Goal: Task Accomplishment & Management: Use online tool/utility

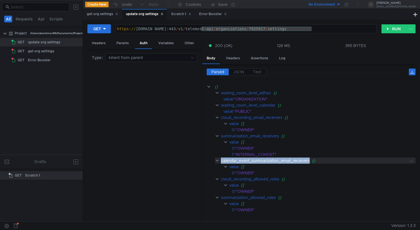
drag, startPoint x: 221, startPoint y: 160, endPoint x: 310, endPoint y: 161, distance: 89.4
click at [310, 161] on div "calendar_event_summarization_email_receivers" at bounding box center [265, 160] width 89 height 6
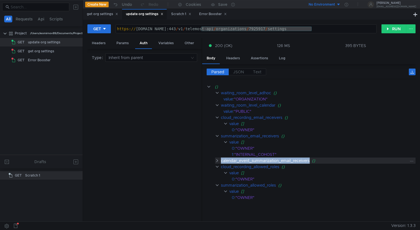
copy div "calendar_event_summarization_email_receivers"
click at [272, 226] on div at bounding box center [196, 225] width 389 height 8
click at [109, 29] on button "GET" at bounding box center [98, 28] width 23 height 9
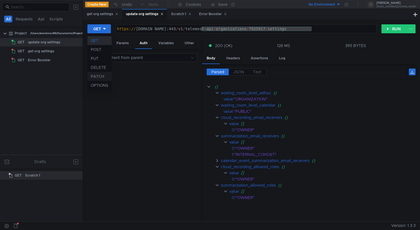
click at [102, 76] on li "PATCH" at bounding box center [99, 76] width 24 height 9
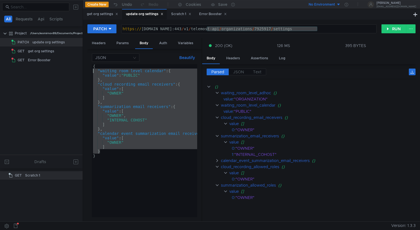
drag, startPoint x: 106, startPoint y: 151, endPoint x: 87, endPoint y: 72, distance: 80.8
click at [87, 72] on div "PATCH https://cloud-api.dsp.yandex.net:443/v1/telemost-api/organizations/792591…" at bounding box center [251, 120] width 337 height 201
type textarea ""waiting_room_level_calendar": { "value": "PUBLIC""
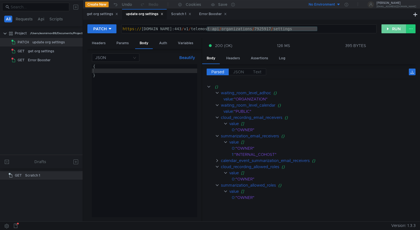
click at [390, 30] on button "RUN" at bounding box center [394, 28] width 25 height 9
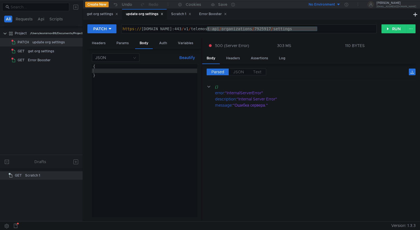
type textarea "}"
click at [125, 86] on div "{ }" at bounding box center [144, 145] width 105 height 162
click at [104, 25] on button "GET" at bounding box center [98, 28] width 23 height 9
click at [99, 77] on li "PATCH" at bounding box center [99, 76] width 24 height 9
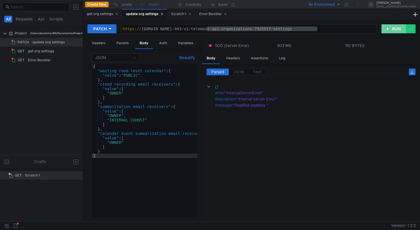
click at [396, 29] on button "RUN" at bounding box center [394, 28] width 25 height 9
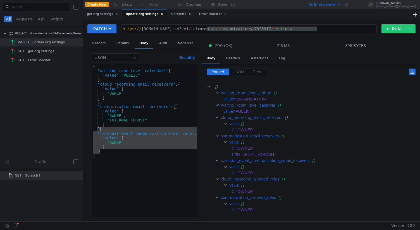
drag, startPoint x: 109, startPoint y: 151, endPoint x: 100, endPoint y: 129, distance: 23.8
click at [100, 129] on div "{ "waiting_room_level_calendar" : { "value" : "PUBLIC" } , "cloud_recording_ema…" at bounding box center [153, 144] width 122 height 160
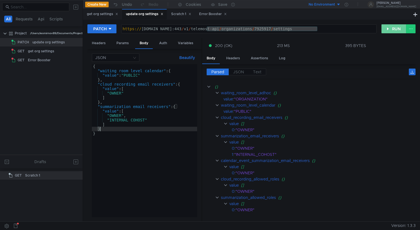
click at [390, 29] on button "RUN" at bounding box center [394, 28] width 25 height 9
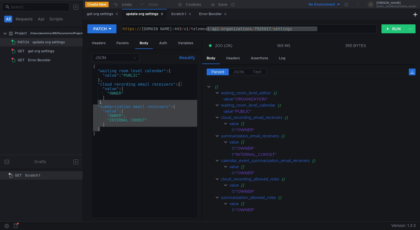
drag, startPoint x: 104, startPoint y: 129, endPoint x: 100, endPoint y: 103, distance: 25.8
click at [100, 103] on div "{ "waiting_room_level_calendar" : { "value" : "PUBLIC" } , "cloud_recording_ema…" at bounding box center [144, 145] width 105 height 162
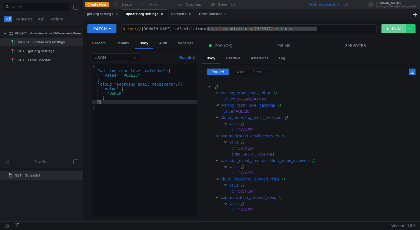
click at [396, 26] on button "RUN" at bounding box center [394, 28] width 25 height 9
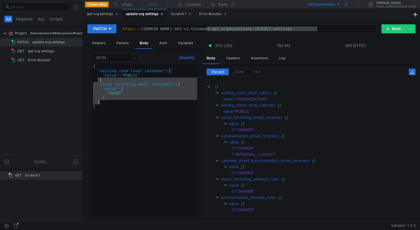
drag, startPoint x: 115, startPoint y: 103, endPoint x: 100, endPoint y: 80, distance: 27.4
click at [100, 80] on div "{ "waiting_room_level_calendar" : { "value" : "PUBLIC" } , "cloud_recording_ema…" at bounding box center [144, 145] width 105 height 162
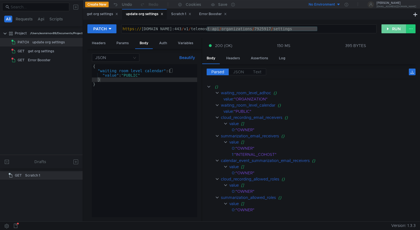
click at [388, 28] on button "RUN" at bounding box center [394, 28] width 25 height 9
click at [140, 95] on div "{ "waiting_room_level_calendar" : { "value" : "PUBLIC" } }" at bounding box center [144, 145] width 105 height 162
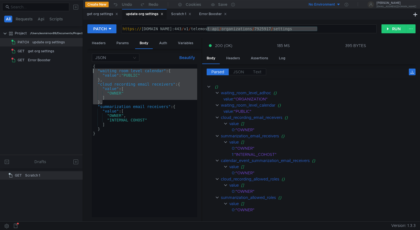
drag, startPoint x: 110, startPoint y: 104, endPoint x: 92, endPoint y: 72, distance: 36.3
click at [92, 72] on div "{ "waiting_room_level_calendar" : { "value" : "PUBLIC" } , "cloud_recording_ema…" at bounding box center [144, 145] width 105 height 162
type textarea ""waiting_room_level_calendar": { "value": "PUBLIC""
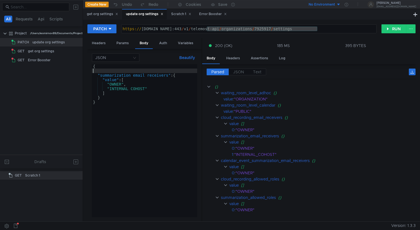
type textarea "{"
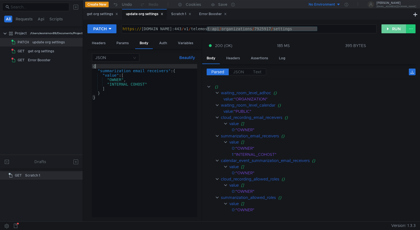
click at [402, 29] on button "RUN" at bounding box center [394, 28] width 25 height 9
